Goal: Book appointment/travel/reservation

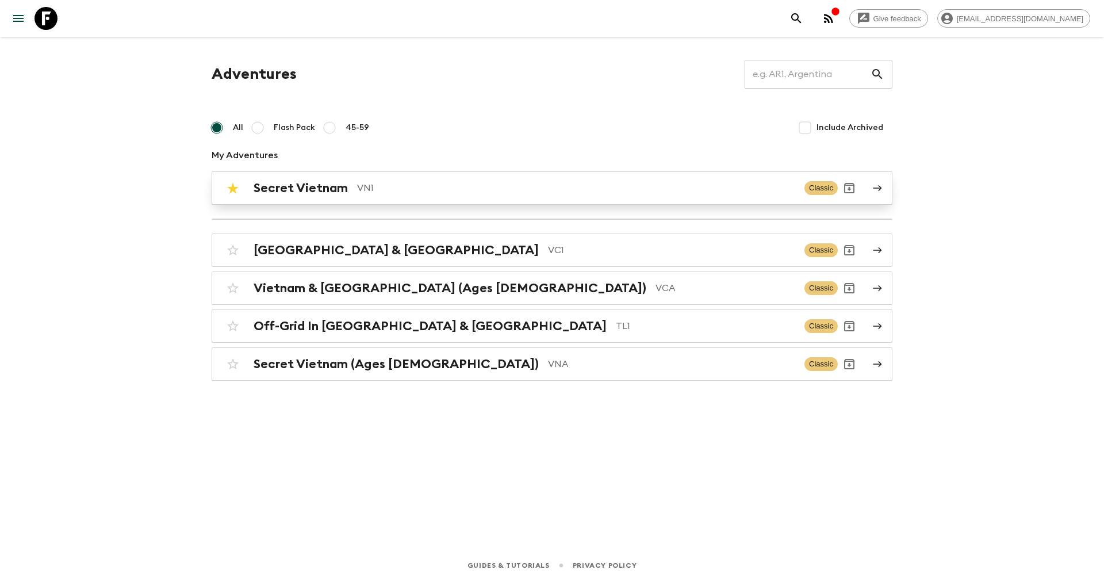
click at [303, 185] on h2 "Secret Vietnam" at bounding box center [301, 188] width 94 height 15
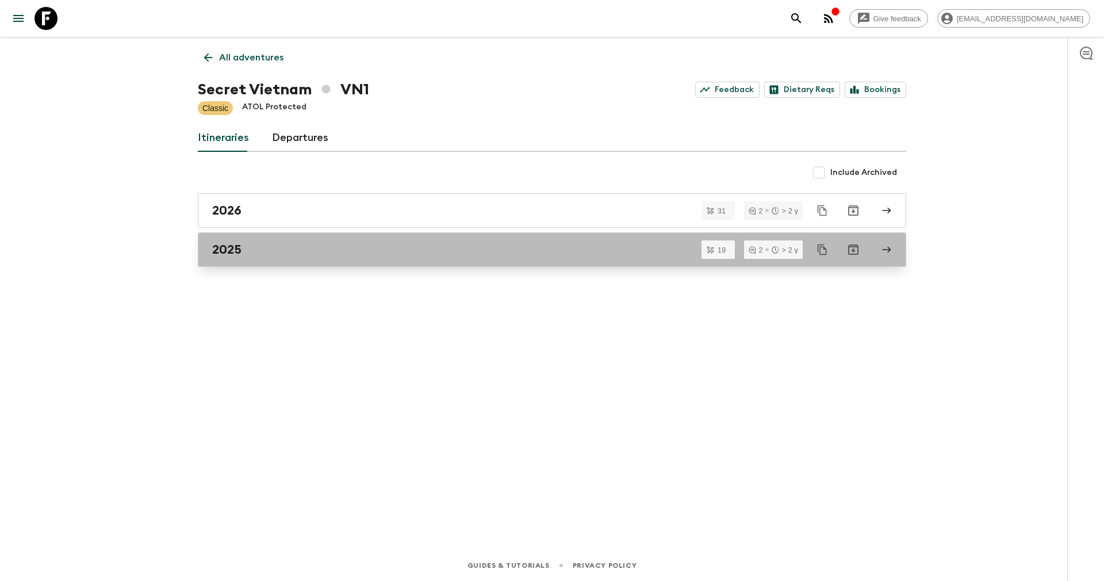
click at [290, 252] on div "2025" at bounding box center [541, 249] width 658 height 15
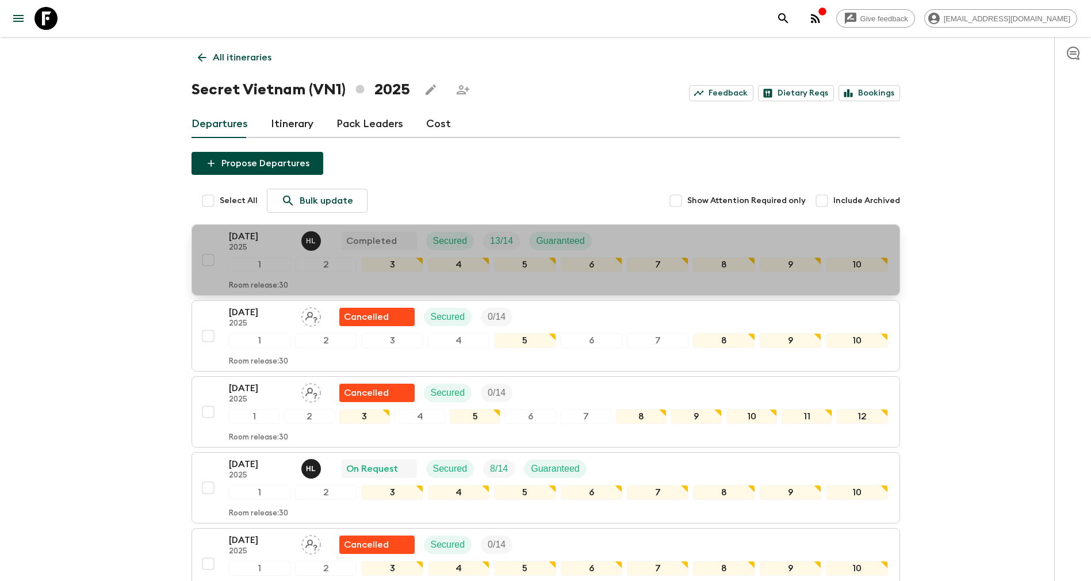
click at [256, 235] on p "[DATE]" at bounding box center [260, 237] width 63 height 14
